Goal: Download file/media

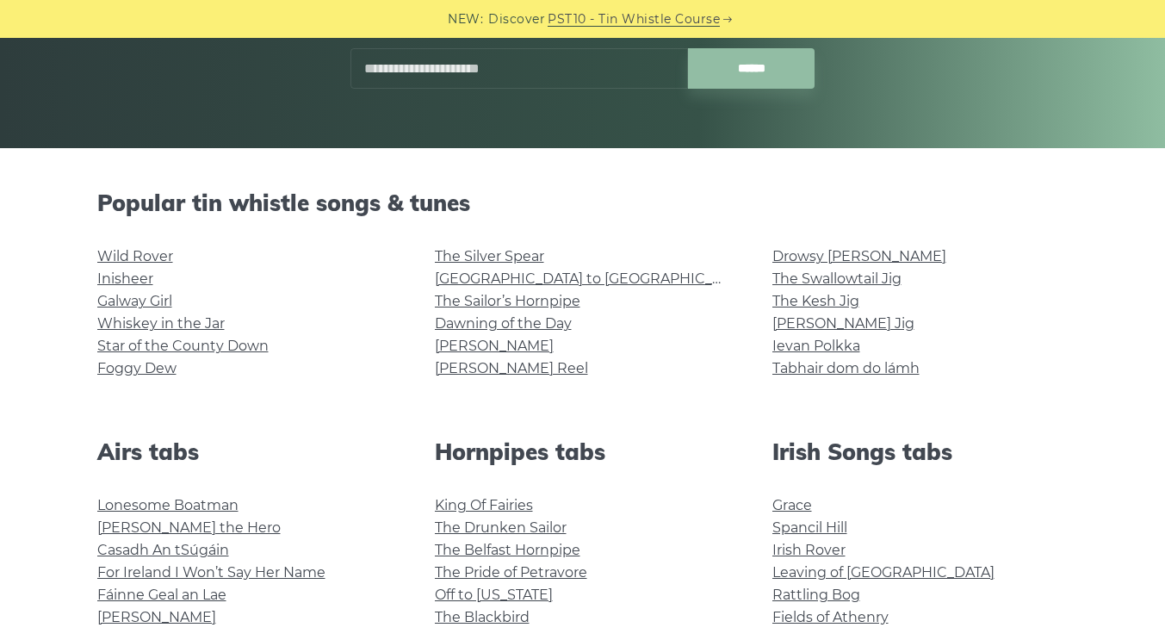
scroll to position [305, 0]
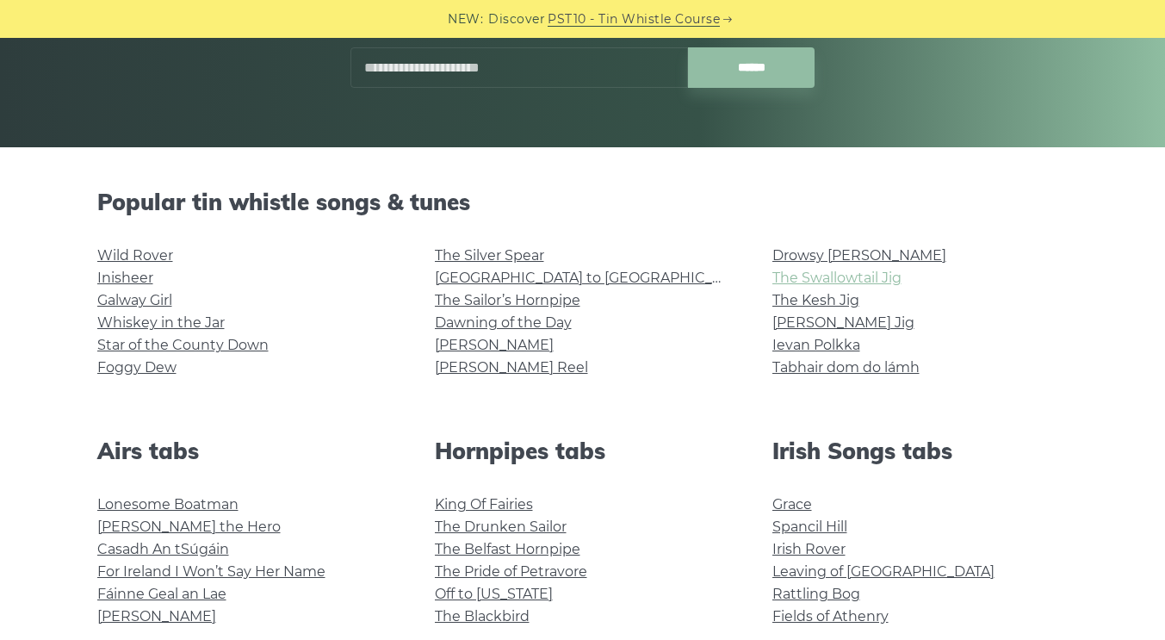
click at [879, 286] on link "The Swallowtail Jig" at bounding box center [836, 277] width 129 height 16
click at [134, 374] on link "Foggy Dew" at bounding box center [136, 367] width 79 height 16
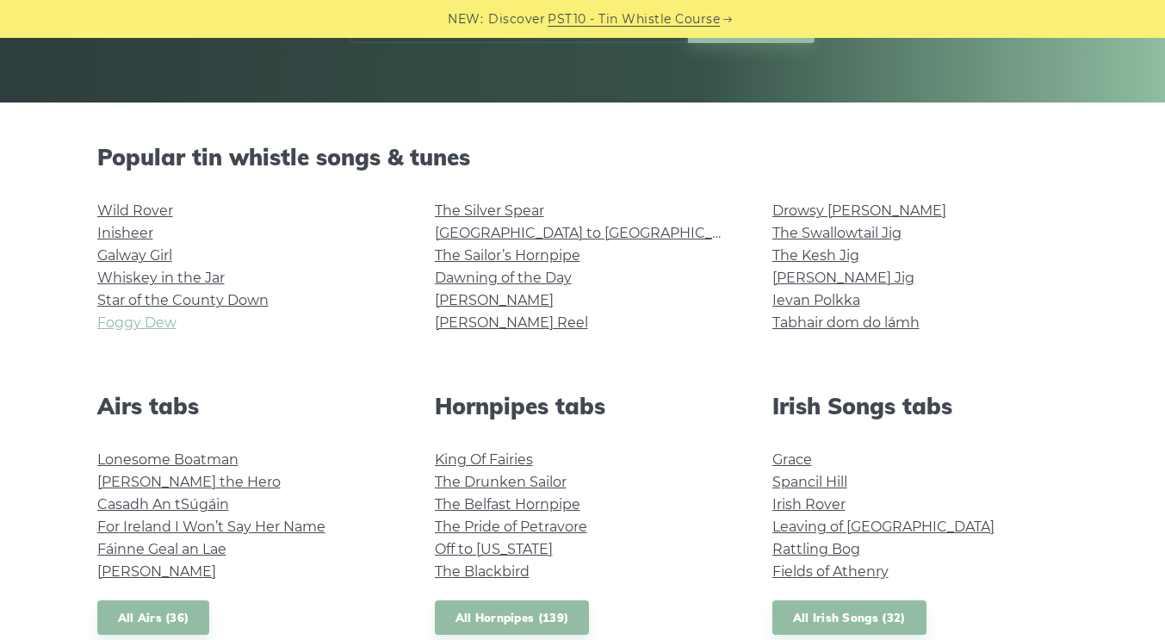
scroll to position [344, 0]
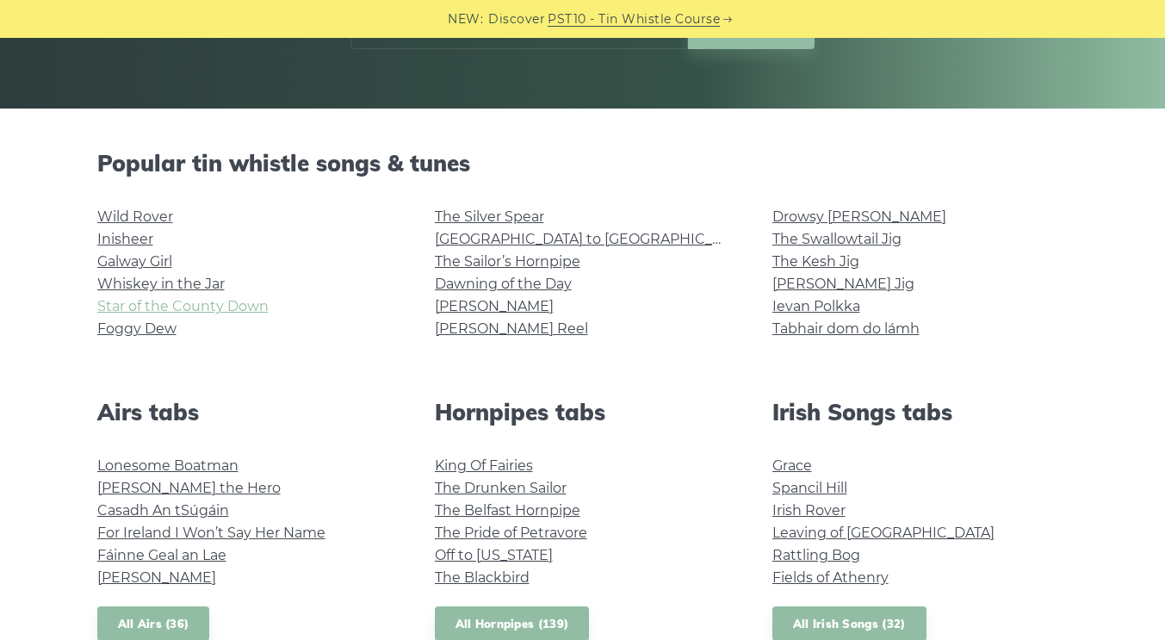
click at [172, 307] on link "Star of the County Down" at bounding box center [182, 306] width 171 height 16
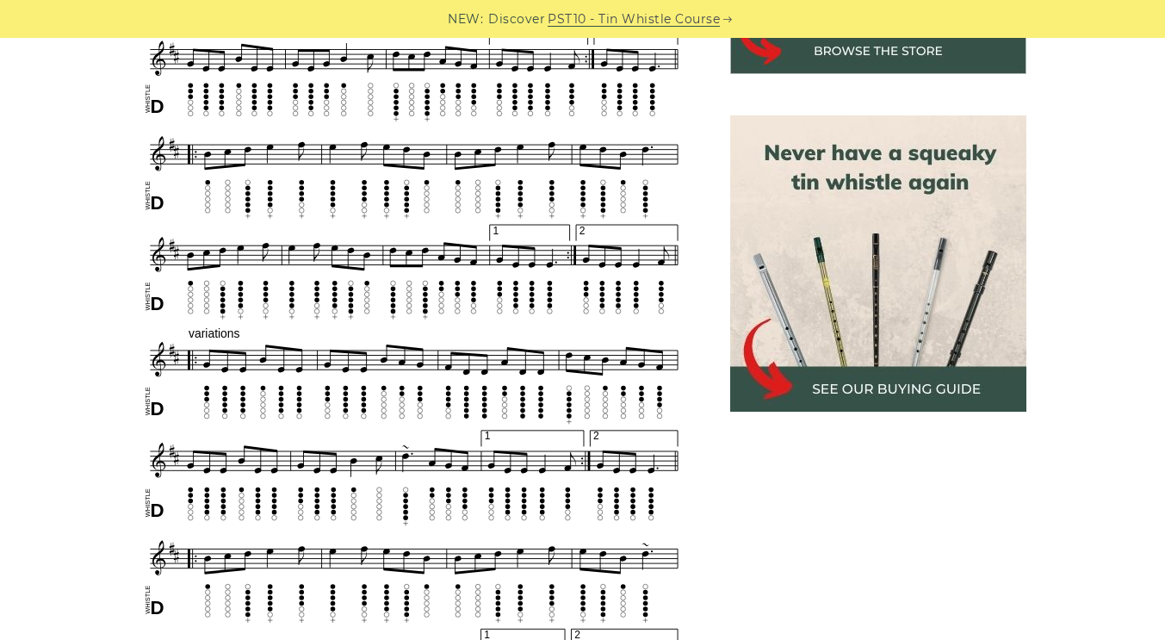
scroll to position [1229, 0]
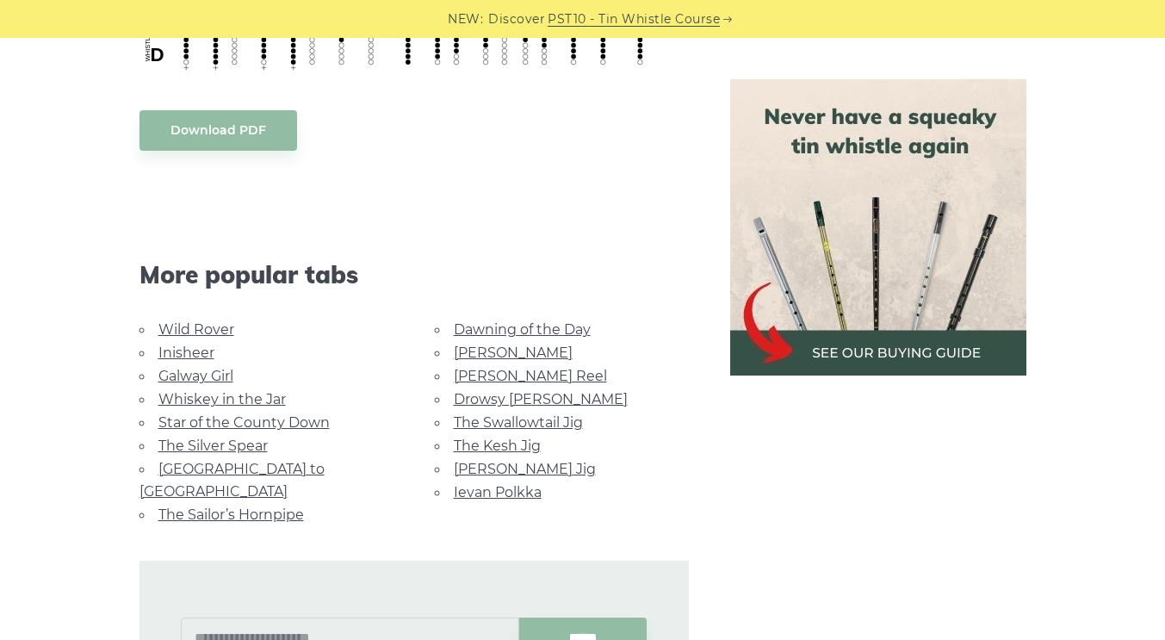
scroll to position [930, 0]
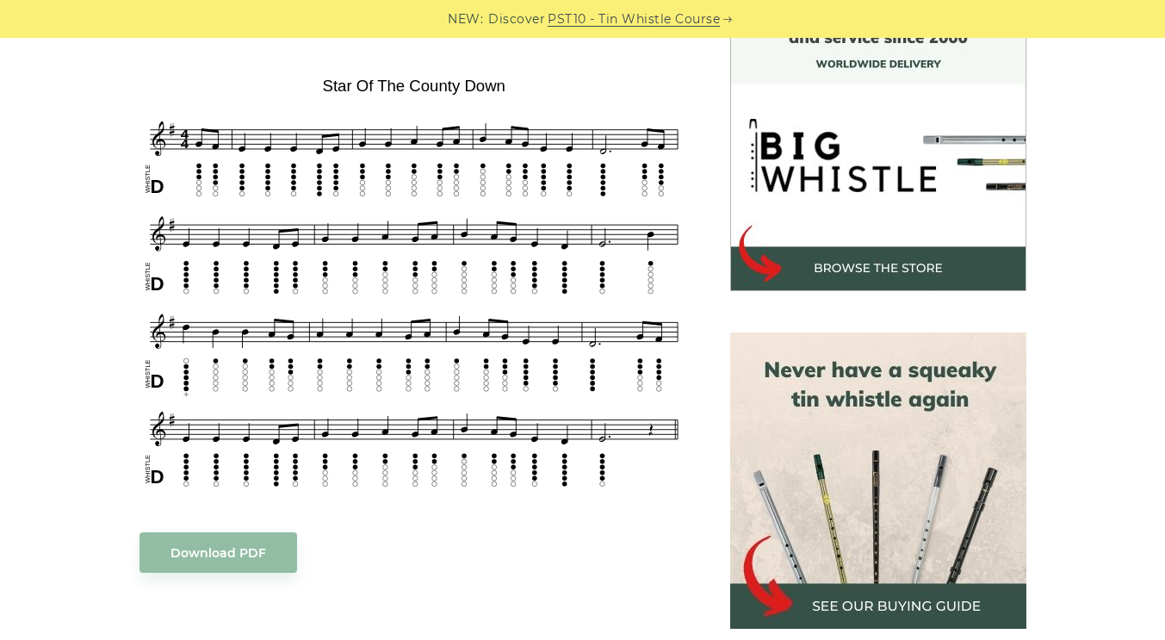
scroll to position [496, 0]
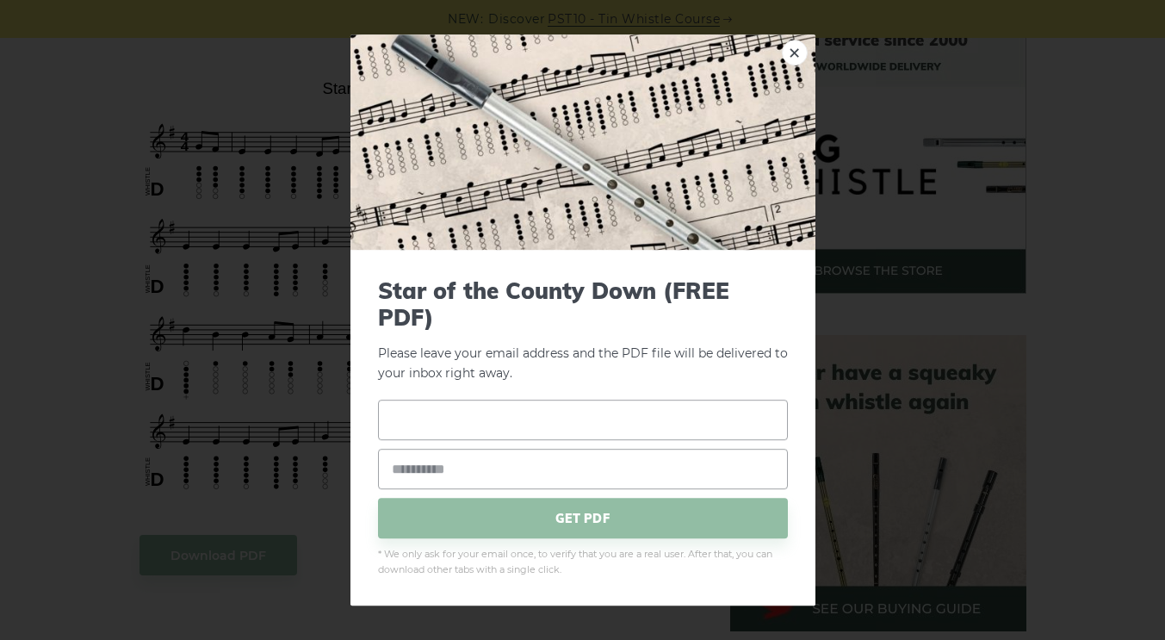
click at [428, 424] on input "text" at bounding box center [583, 420] width 410 height 40
type input "**********"
click at [429, 458] on input "email" at bounding box center [583, 469] width 410 height 40
type input "**********"
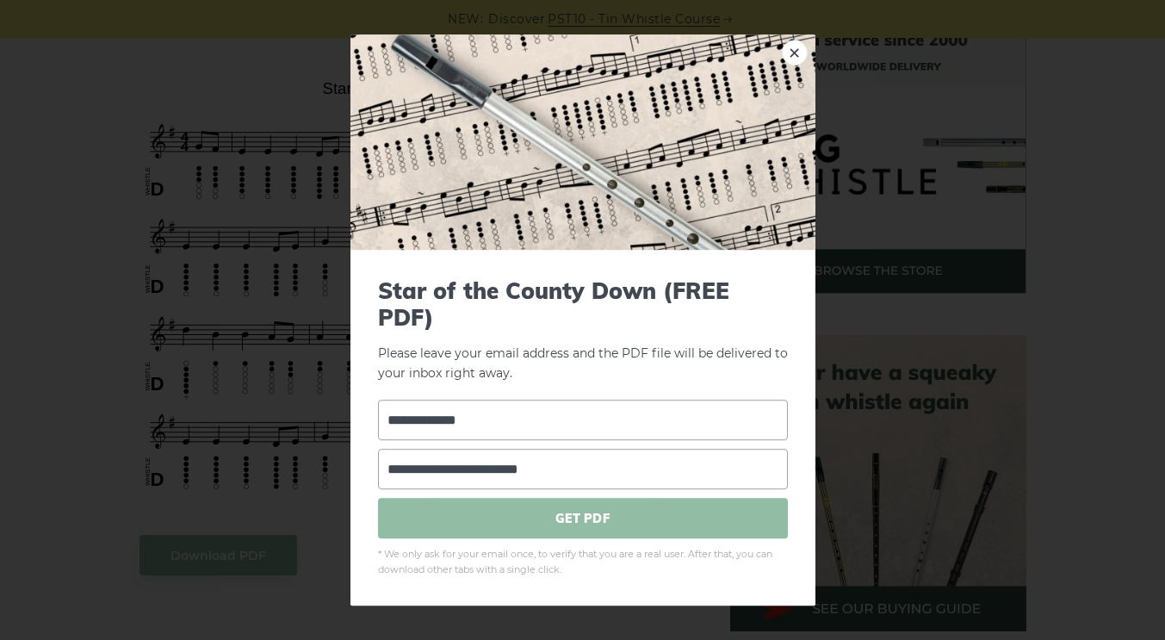
click at [453, 529] on span "GET PDF" at bounding box center [583, 519] width 410 height 40
